Goal: Task Accomplishment & Management: Use online tool/utility

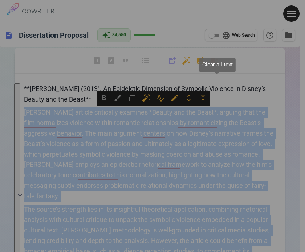
click at [218, 63] on body "1 COWRITER Products Writing Marketing Emails Images (soon) About Contact My Pro…" at bounding box center [152, 217] width 305 height 434
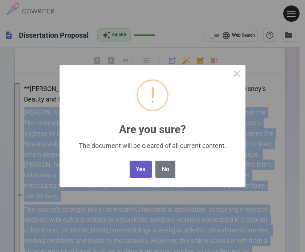
click at [136, 168] on button "Yes" at bounding box center [140, 170] width 22 height 18
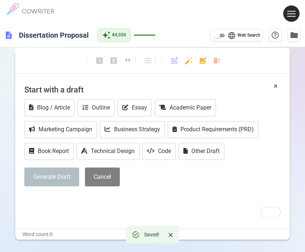
drag, startPoint x: 184, startPoint y: 191, endPoint x: 187, endPoint y: 182, distance: 9.4
click at [185, 189] on div "× Start with a draft Blog / Article Outline Essay Academic Paper Marketing Camp…" at bounding box center [152, 149] width 256 height 137
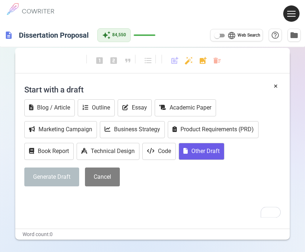
click at [191, 141] on div "Blog / Article Outline Essay Academic Paper Marketing Campaign Business Strateg…" at bounding box center [152, 130] width 256 height 62
click at [194, 154] on button "Other Draft" at bounding box center [201, 151] width 46 height 17
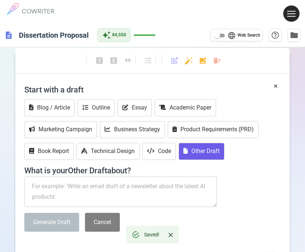
click at [86, 195] on textarea "To enrich screen reader interactions, please activate Accessibility in Grammarl…" at bounding box center [120, 192] width 192 height 30
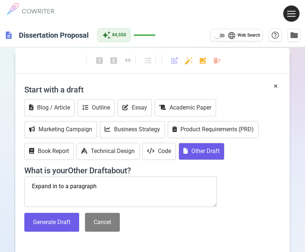
paste textarea "[PERSON_NAME], M. (2014). Feminine Empowerment in Disney's Beauty and the Beast…"
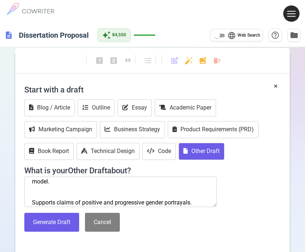
scroll to position [57, 0]
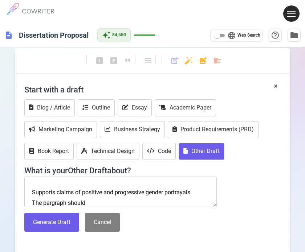
paste textarea "Summary – Outline the main argument, findings, or perspective of the source. Ev…"
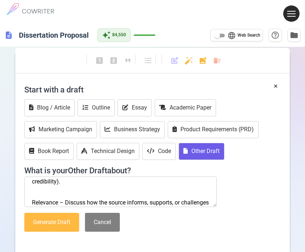
type textarea "Expand in to a paragraph [PERSON_NAME], M. (2014). Feminine Empowerment in Disn…"
click at [45, 221] on button "Generate Draft" at bounding box center [51, 222] width 55 height 19
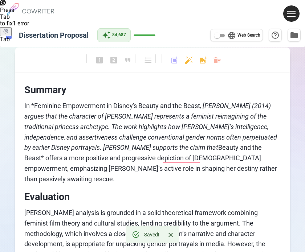
scroll to position [0, 0]
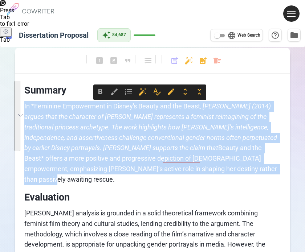
drag, startPoint x: 206, startPoint y: 169, endPoint x: 11, endPoint y: 105, distance: 205.4
click at [11, 105] on div "format_bold format_italic format_underlined looks_one looks_two looks_3 format_…" at bounding box center [152, 257] width 305 height 424
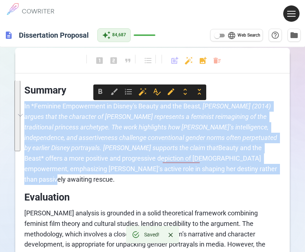
copy p "In *Feminine Empowerment in Disney's Beauty and the Beast , [PERSON_NAME] (2014…"
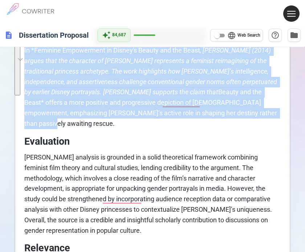
scroll to position [73, 0]
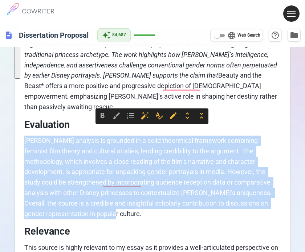
click at [19, 126] on div "format_bold format_italic format_underlined looks_one looks_two looks_3 format_…" at bounding box center [152, 185] width 305 height 424
copy span "[PERSON_NAME] analysis is grounded in a solid theoretical framework combining f…"
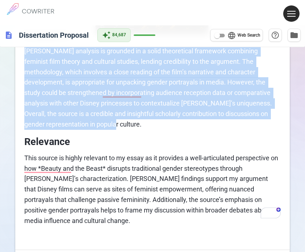
scroll to position [195, 0]
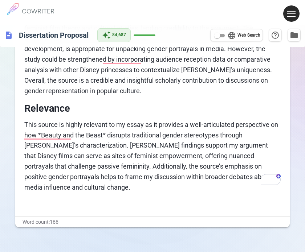
drag, startPoint x: 281, startPoint y: 168, endPoint x: 110, endPoint y: 137, distance: 174.2
click at [213, 154] on div "Summary In *Feminine Empowerment in Disney's Beauty and the Beast , [PERSON_NAM…" at bounding box center [152, 50] width 274 height 331
drag, startPoint x: 24, startPoint y: 113, endPoint x: 104, endPoint y: 130, distance: 82.0
click at [108, 131] on div "Summary In *Feminine Empowerment in Disney's Beauty and the Beast , [PERSON_NAM…" at bounding box center [152, 50] width 274 height 331
click at [31, 120] on p "This source is highly relevant to my essay as it provides a well-articulated pe…" at bounding box center [152, 156] width 256 height 73
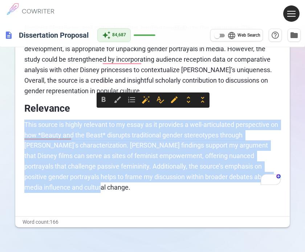
drag, startPoint x: 25, startPoint y: 112, endPoint x: 281, endPoint y: 170, distance: 262.4
click at [281, 170] on div "Summary In *Feminine Empowerment in Disney's Beauty and the Beast , [PERSON_NAM…" at bounding box center [152, 50] width 274 height 331
copy span "This source is highly relevant to my essay as it provides a well-articulated pe…"
